Goal: Share content

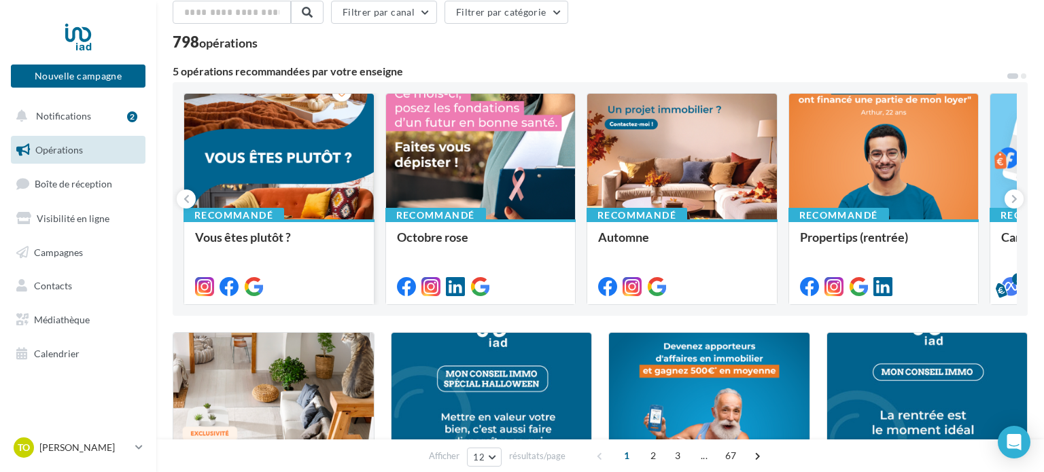
scroll to position [64, 0]
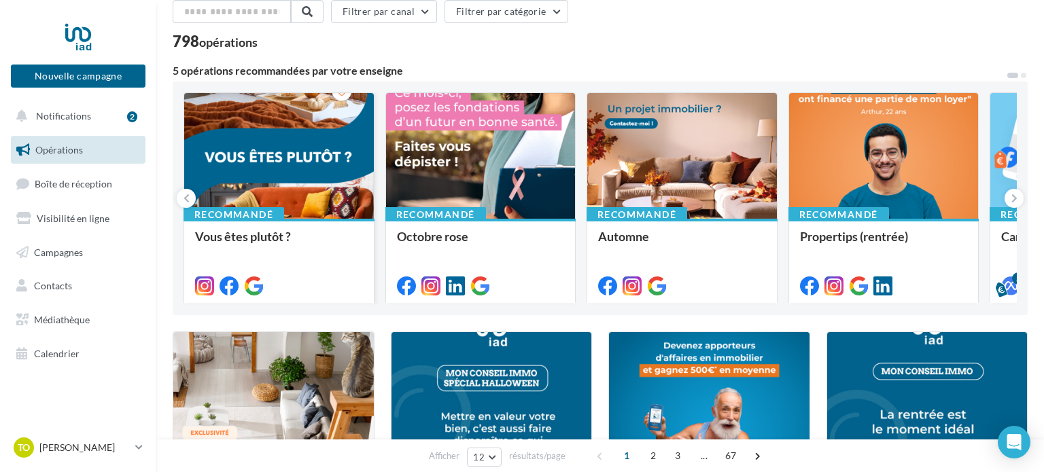
click at [323, 188] on div at bounding box center [279, 156] width 190 height 127
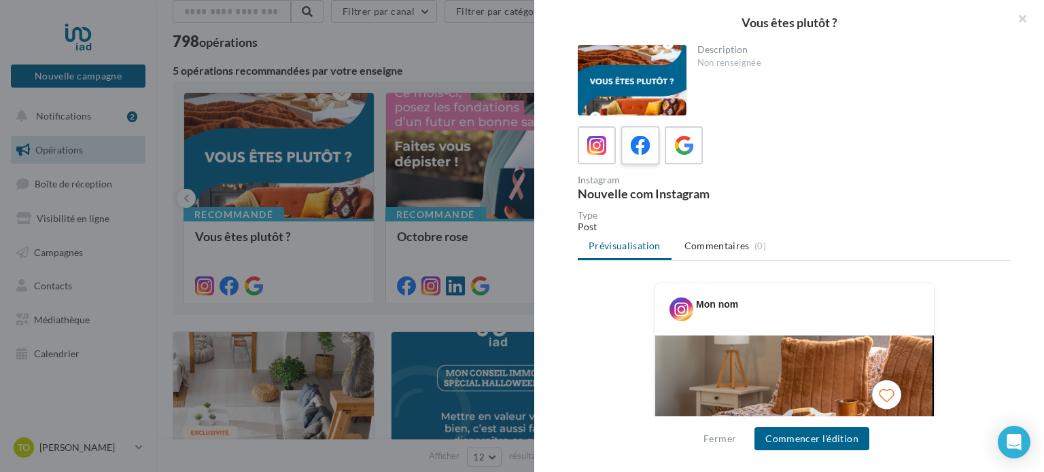
click at [652, 143] on label at bounding box center [639, 145] width 39 height 39
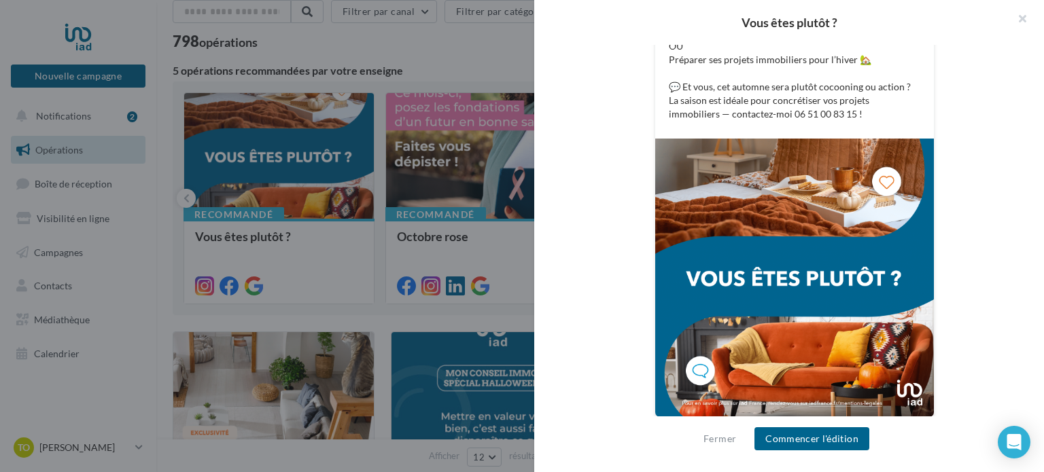
scroll to position [342, 0]
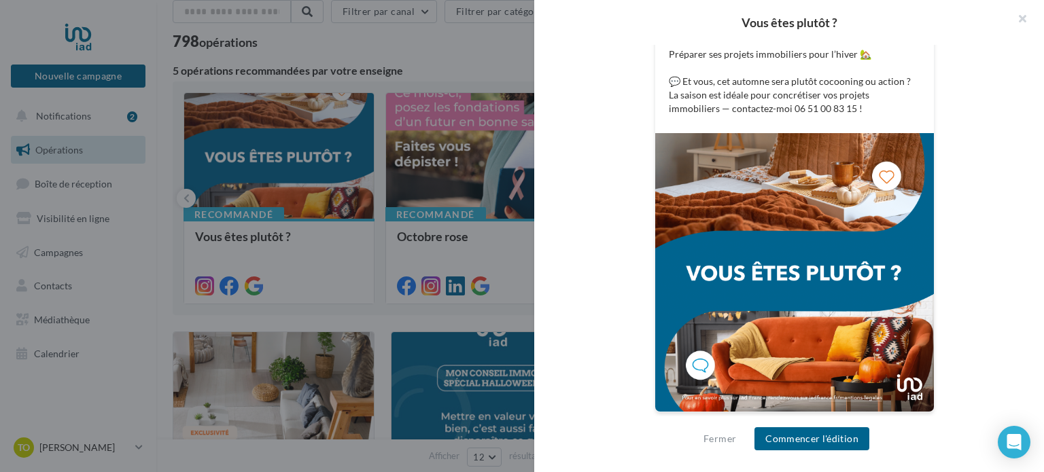
click at [504, 154] on div at bounding box center [522, 236] width 1044 height 472
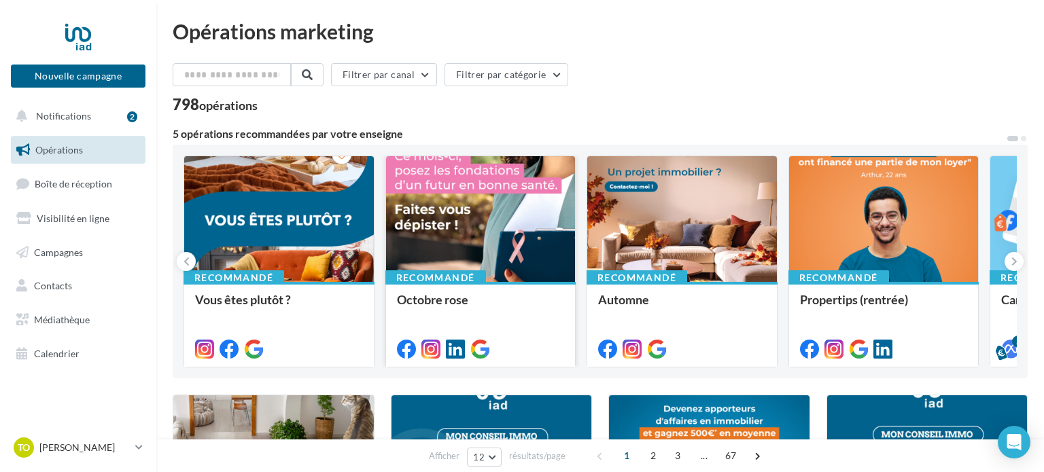
scroll to position [0, 0]
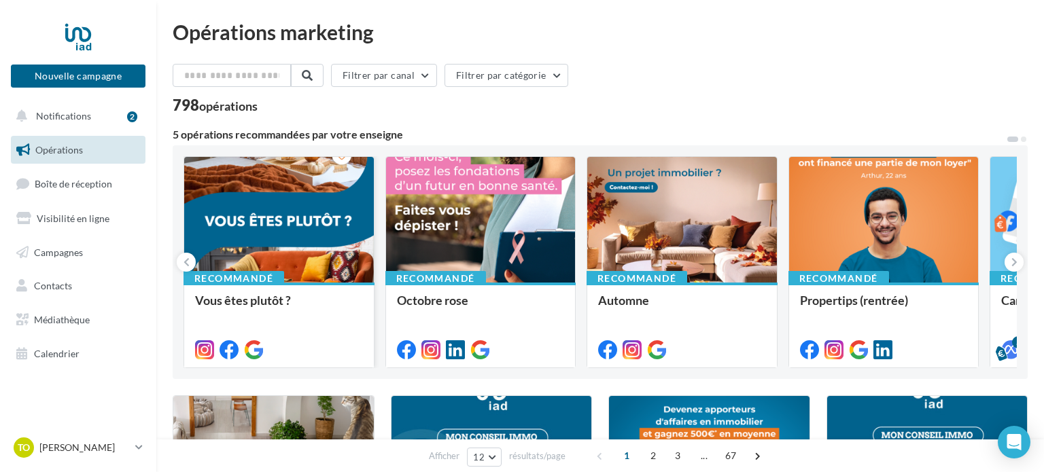
click at [317, 192] on div at bounding box center [279, 220] width 190 height 127
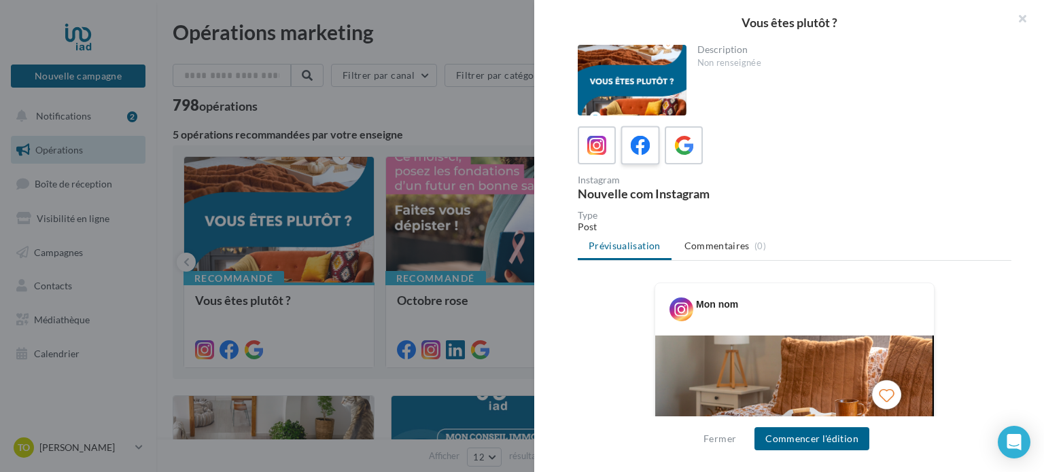
click at [645, 155] on icon at bounding box center [641, 146] width 20 height 20
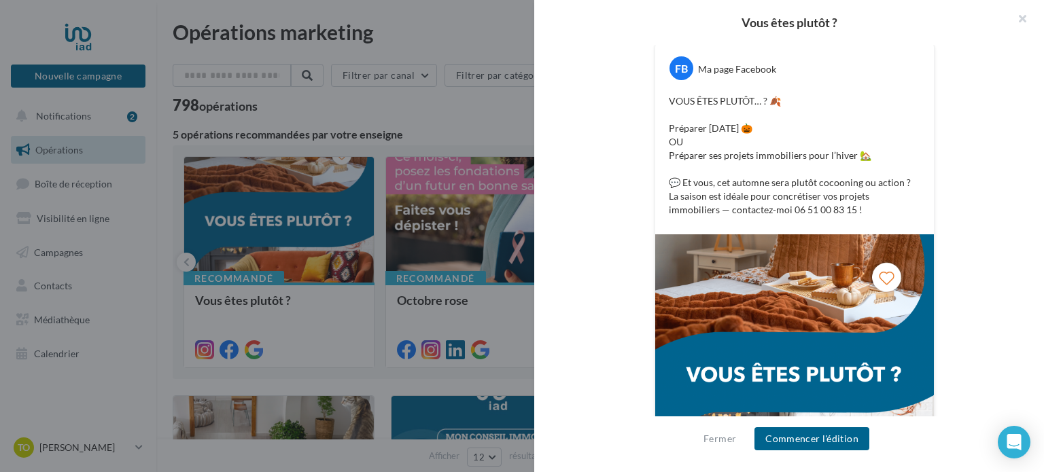
scroll to position [342, 0]
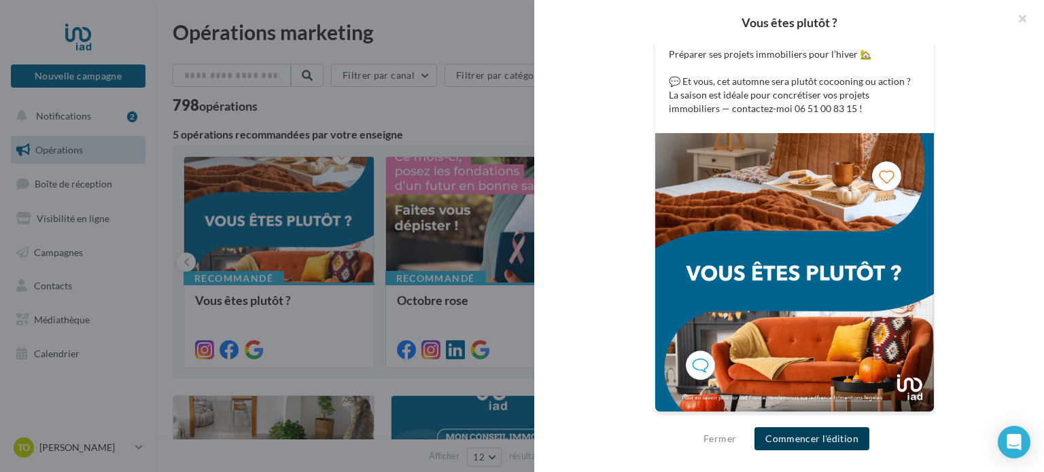
click at [844, 436] on button "Commencer l'édition" at bounding box center [811, 438] width 115 height 23
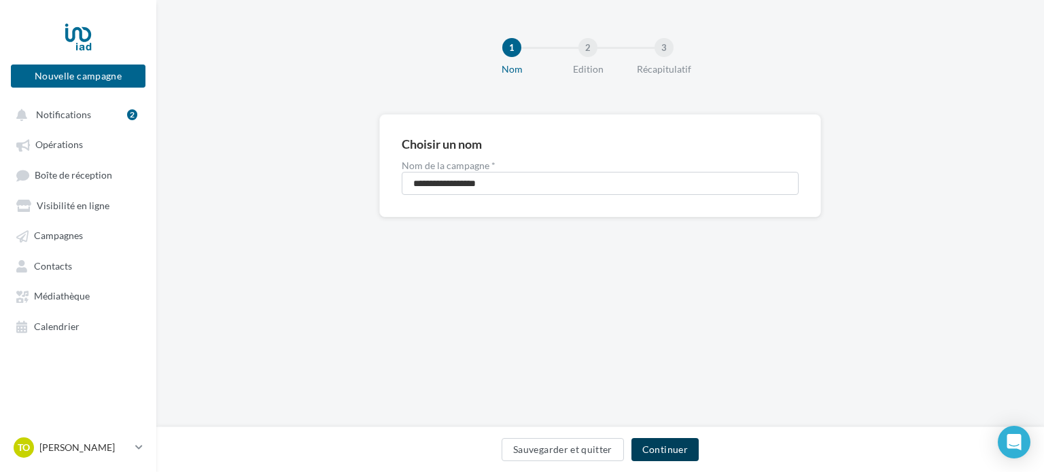
click at [677, 458] on button "Continuer" at bounding box center [664, 449] width 67 height 23
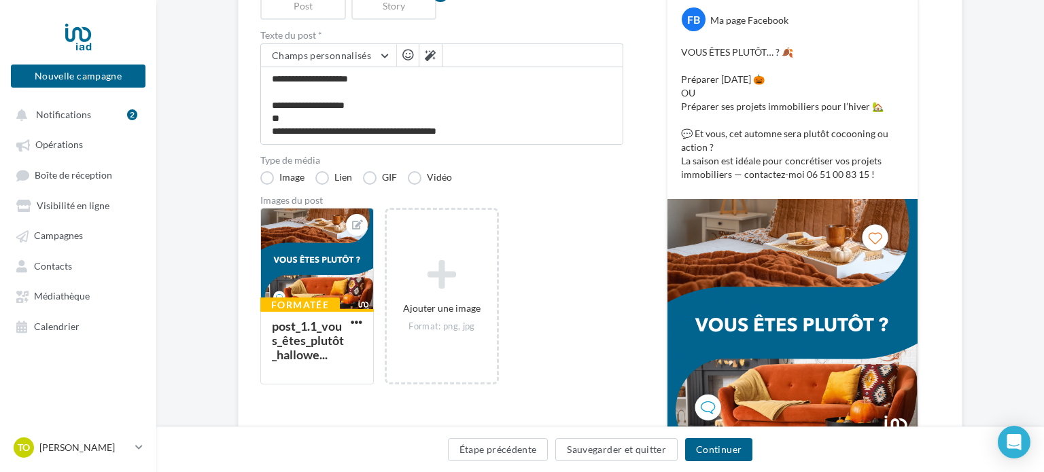
scroll to position [148, 0]
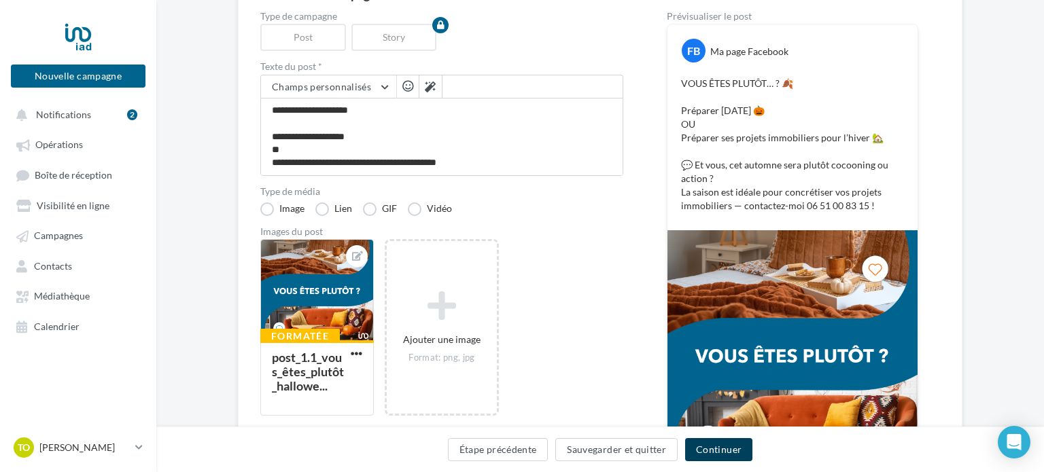
click at [714, 455] on button "Continuer" at bounding box center [718, 449] width 67 height 23
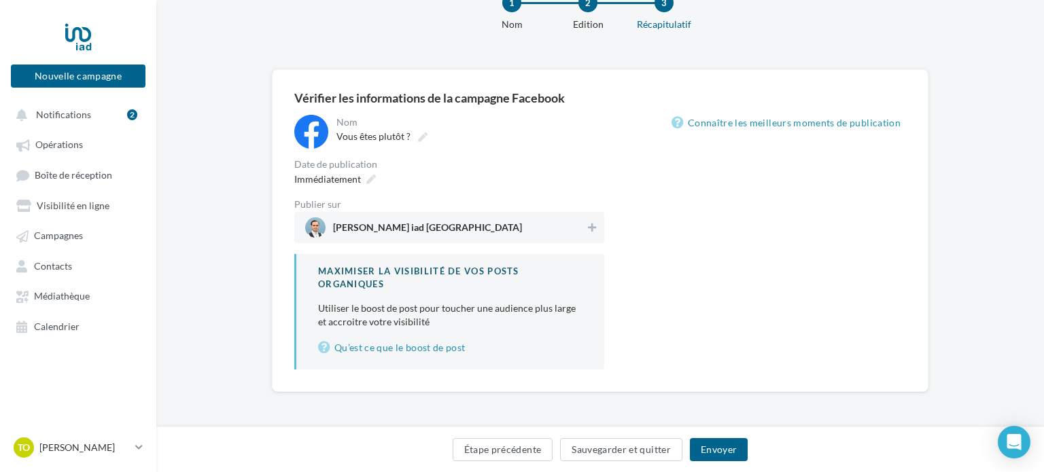
scroll to position [43, 0]
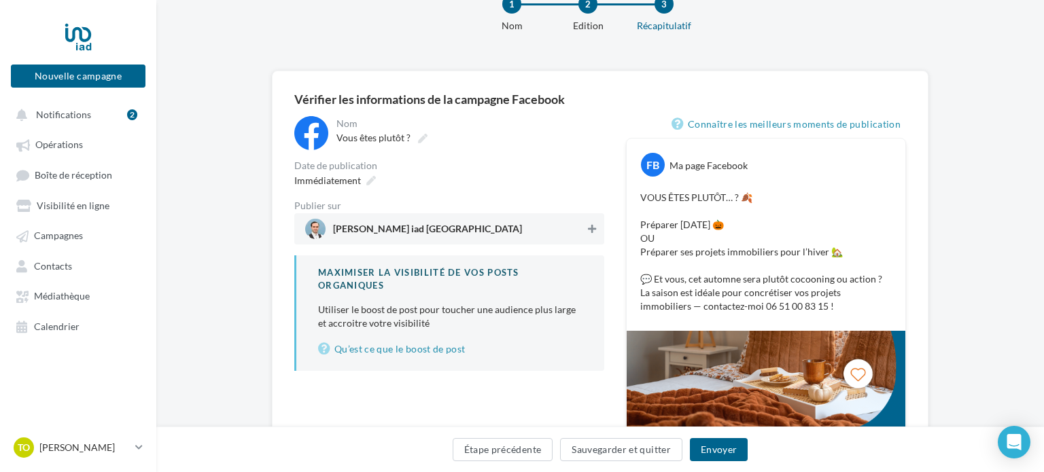
click at [595, 224] on icon at bounding box center [592, 229] width 8 height 10
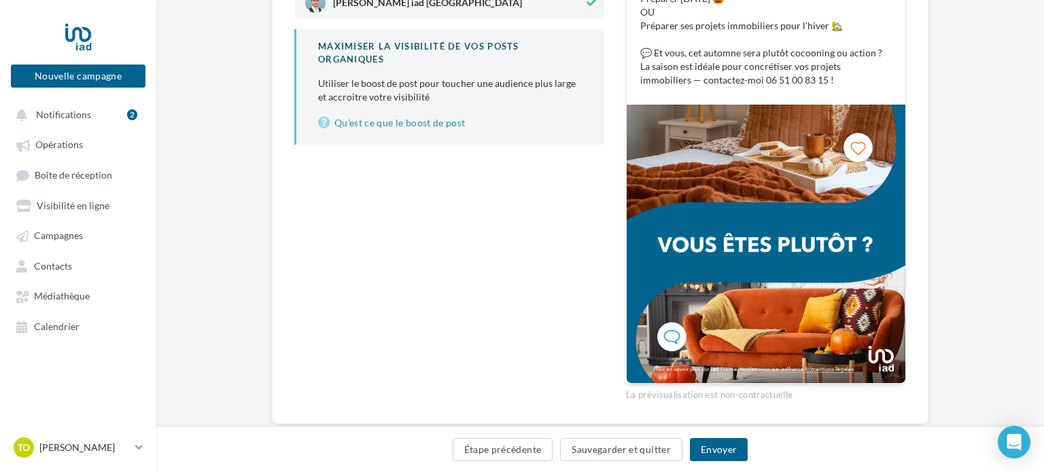
scroll to position [301, 0]
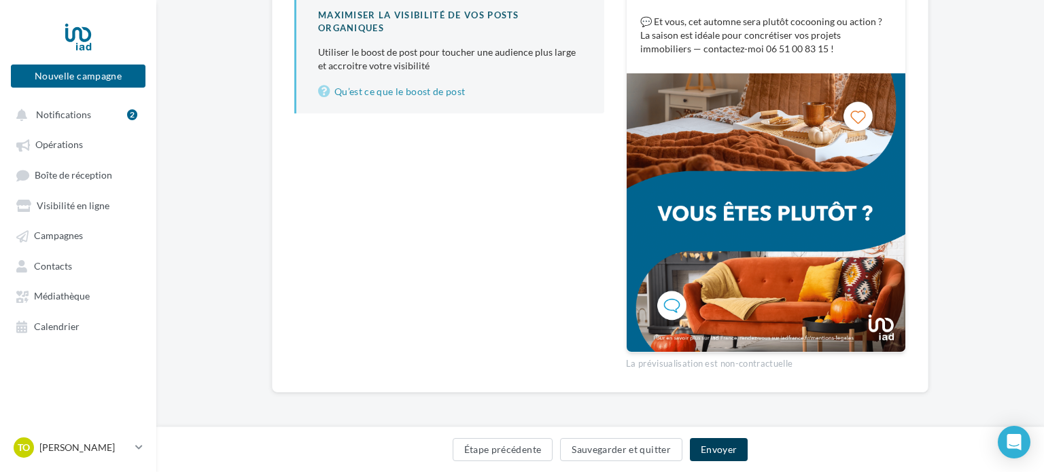
click at [720, 453] on button "Envoyer" at bounding box center [719, 449] width 58 height 23
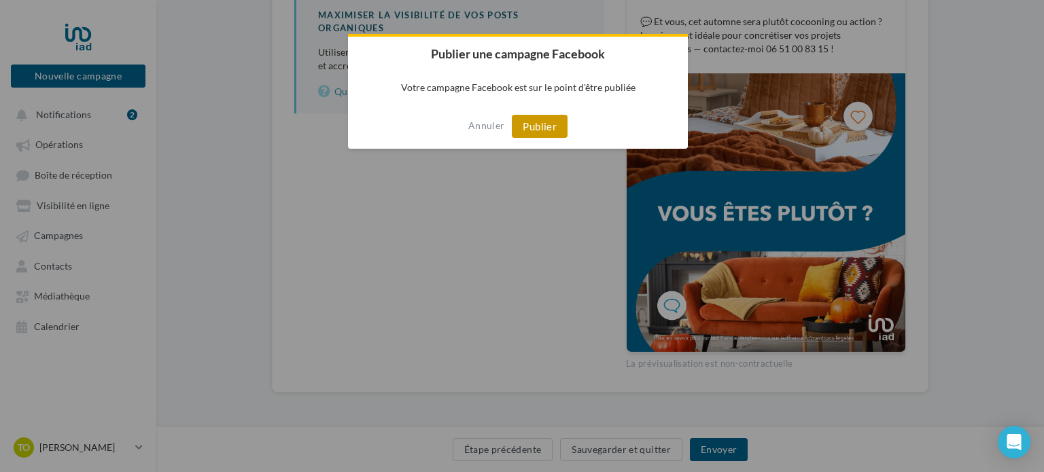
click at [553, 128] on button "Publier" at bounding box center [540, 126] width 56 height 23
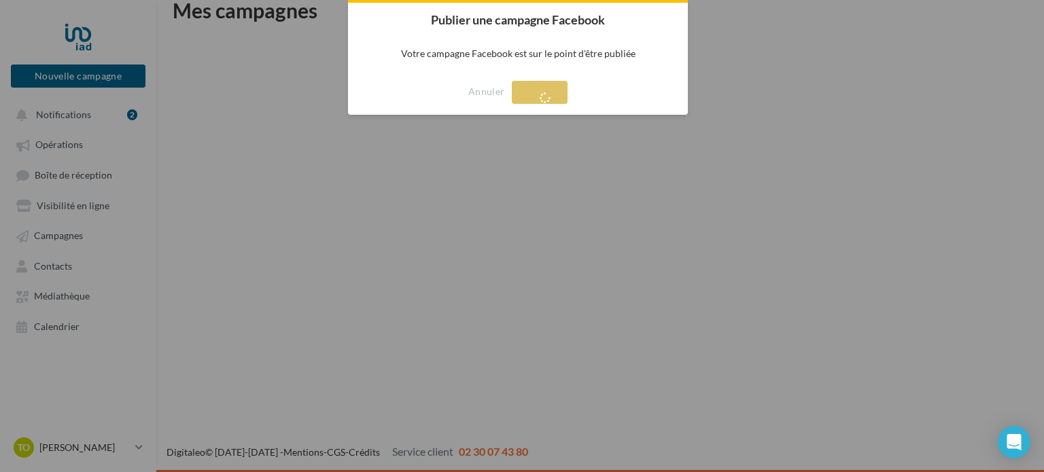
scroll to position [22, 0]
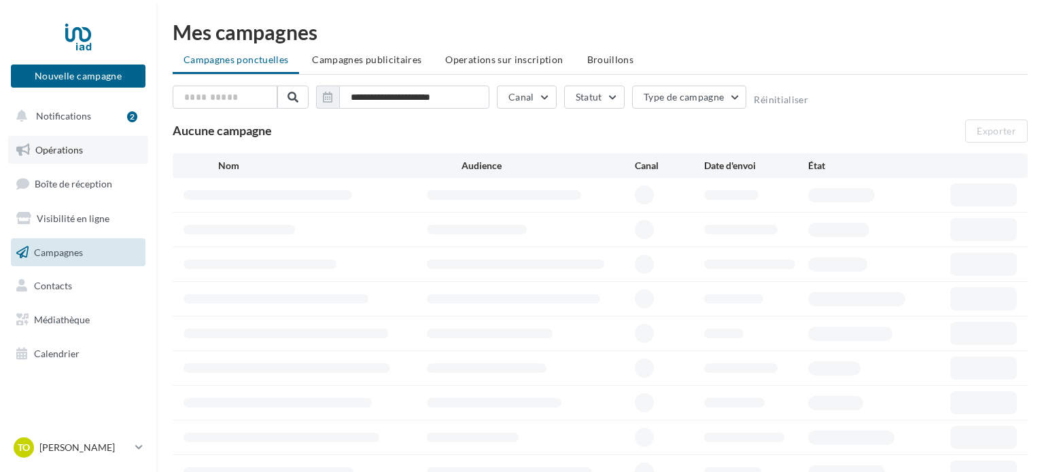
click at [86, 145] on link "Opérations" at bounding box center [78, 150] width 140 height 29
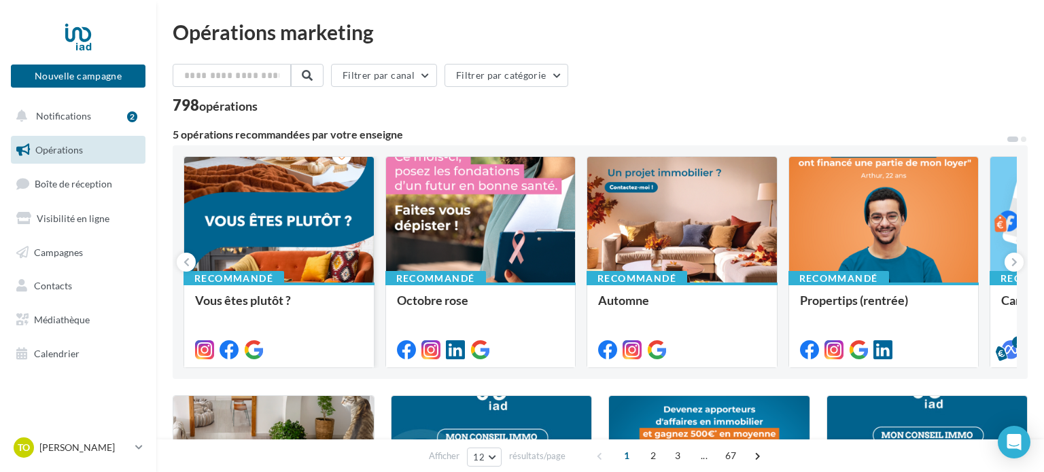
click at [301, 239] on div at bounding box center [279, 220] width 190 height 127
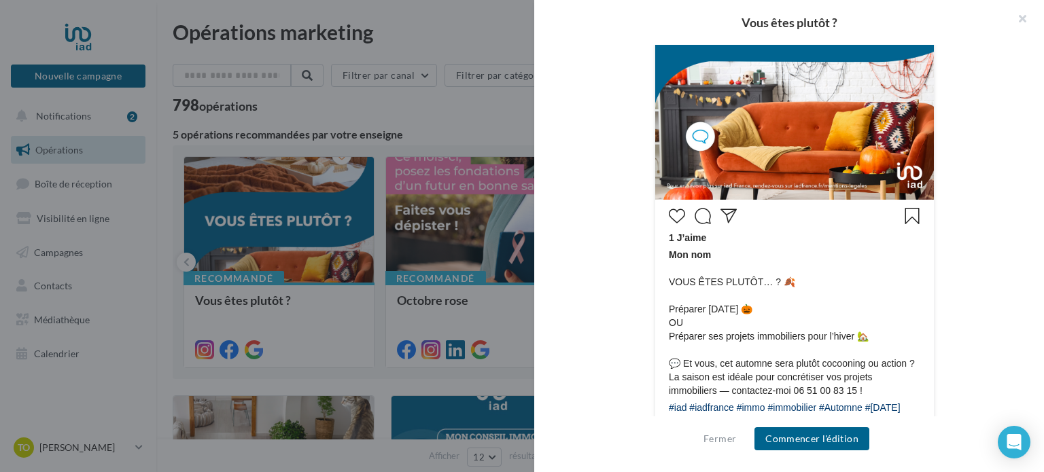
scroll to position [496, 0]
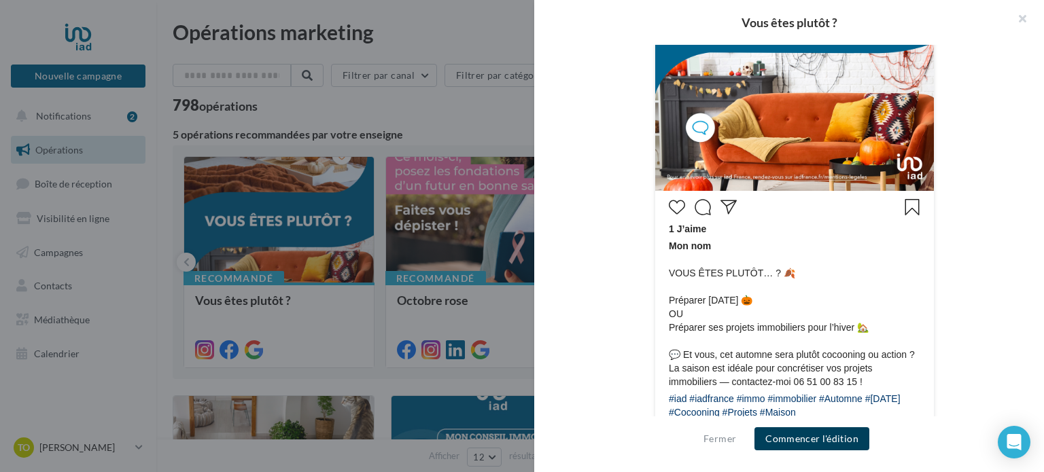
click at [800, 436] on button "Commencer l'édition" at bounding box center [811, 438] width 115 height 23
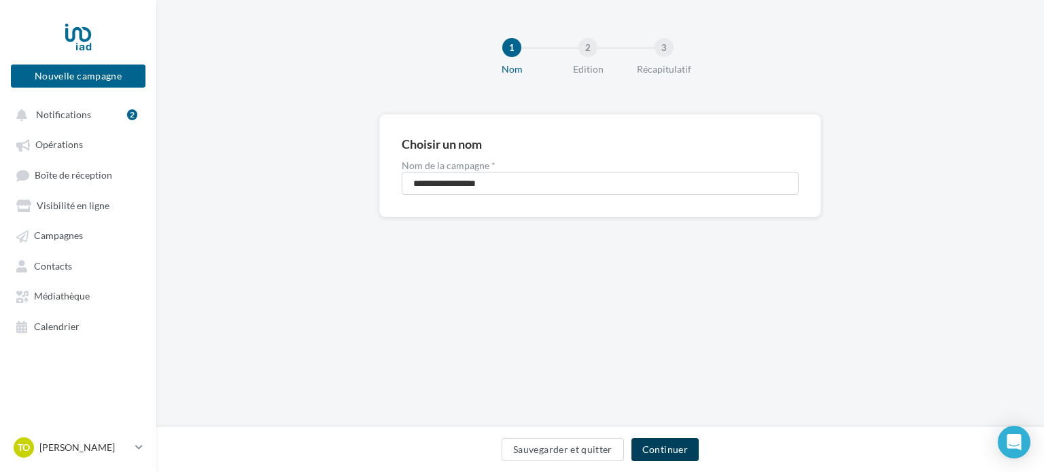
click at [671, 445] on button "Continuer" at bounding box center [664, 449] width 67 height 23
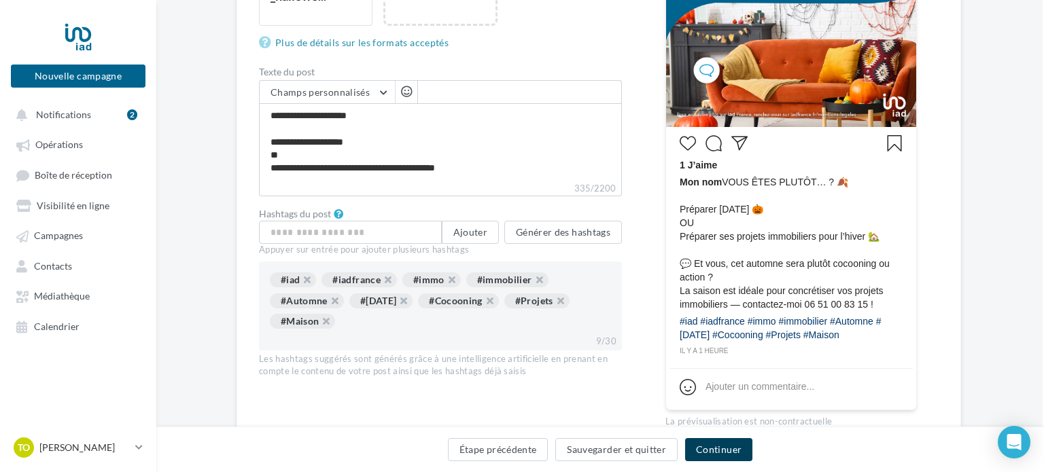
click at [700, 448] on button "Continuer" at bounding box center [718, 449] width 67 height 23
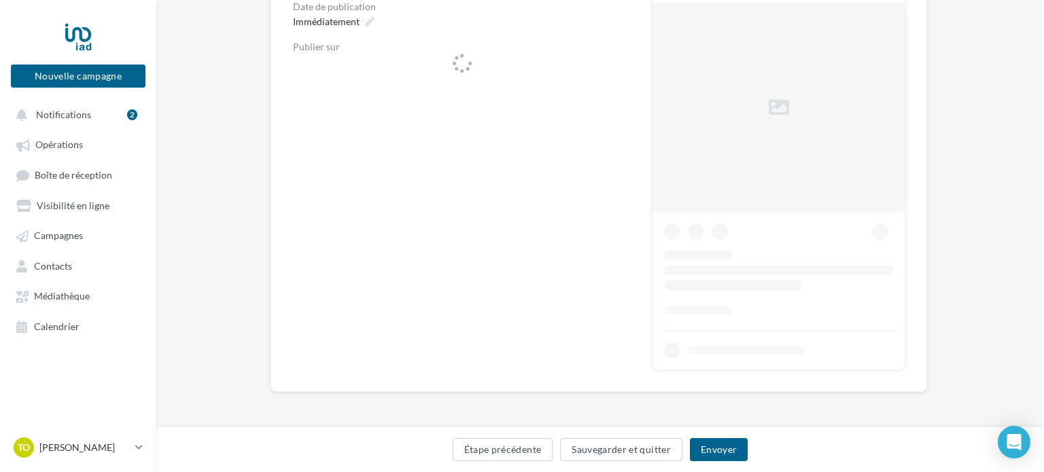
scroll to position [202, 1]
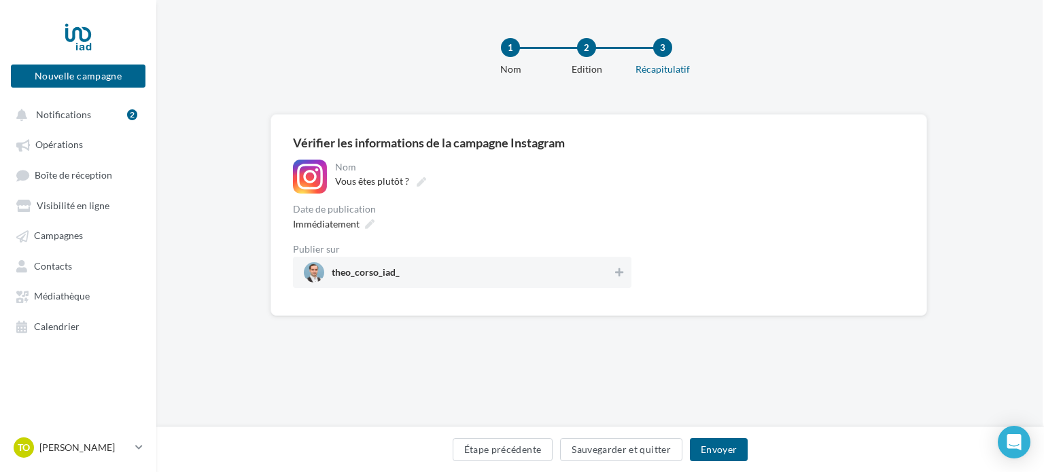
click at [601, 65] on div "Edition" at bounding box center [586, 70] width 87 height 14
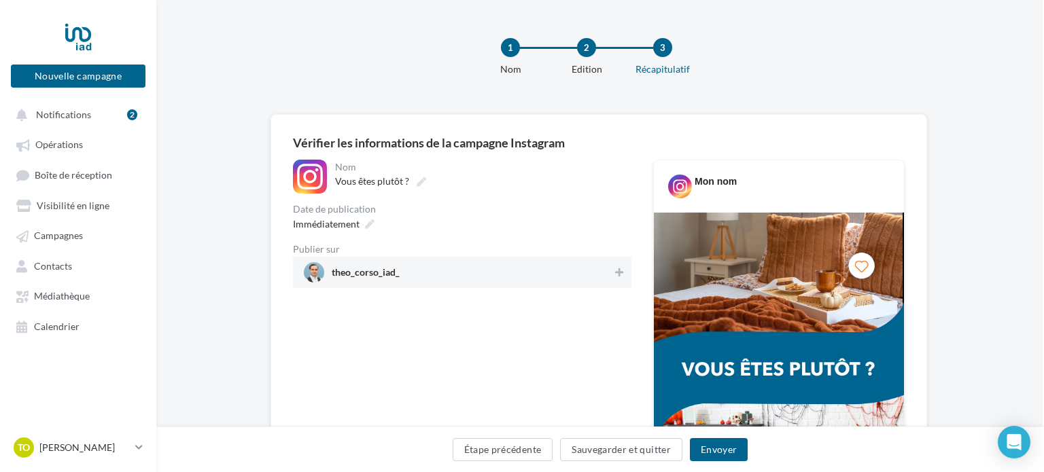
click at [608, 266] on span "theo_corso_iad_" at bounding box center [458, 272] width 309 height 20
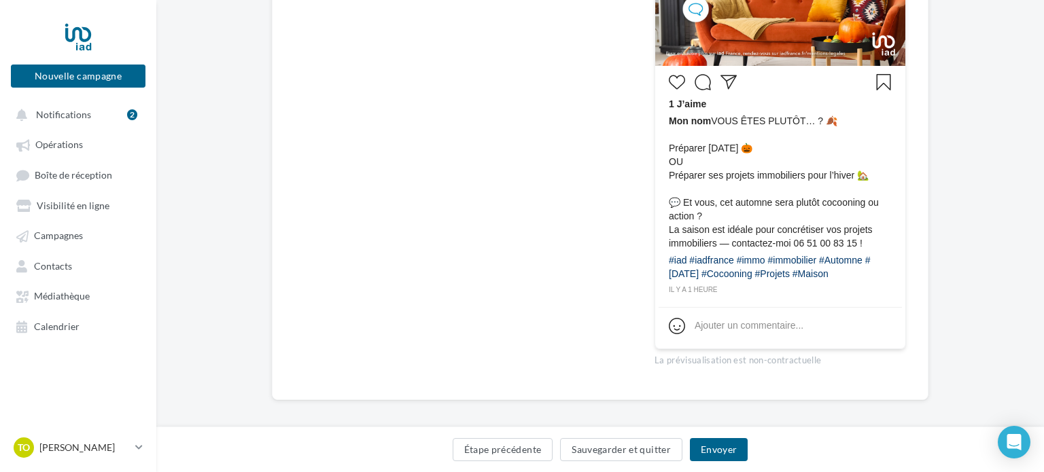
scroll to position [470, 0]
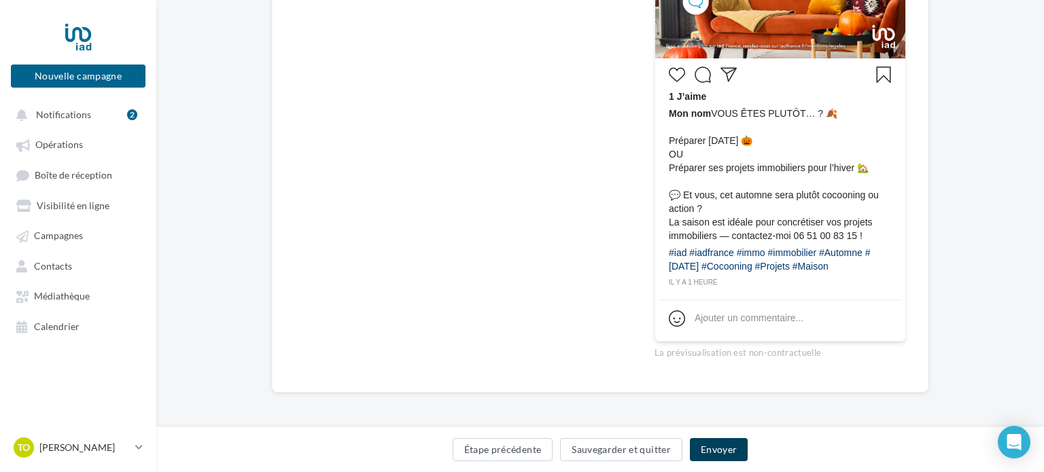
click at [721, 448] on button "Envoyer" at bounding box center [719, 449] width 58 height 23
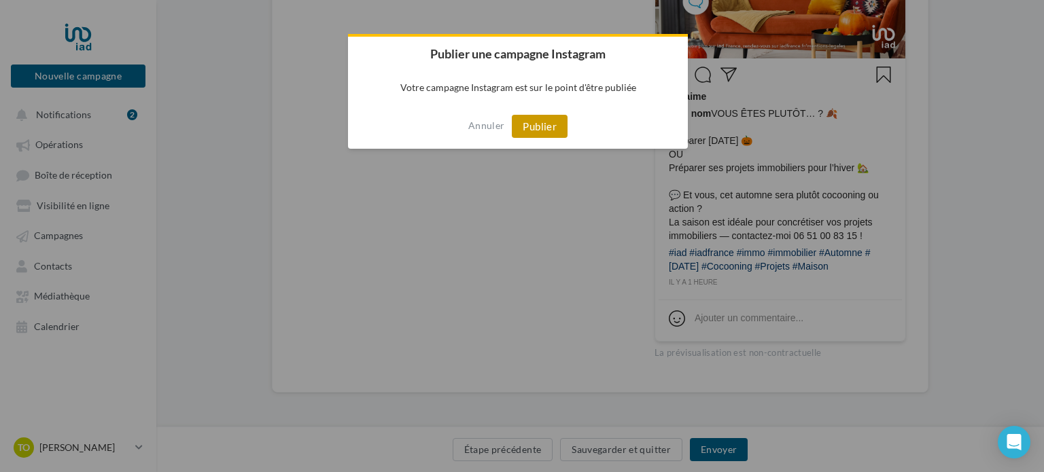
click at [559, 117] on button "Publier" at bounding box center [540, 126] width 56 height 23
